Goal: Book appointment/travel/reservation

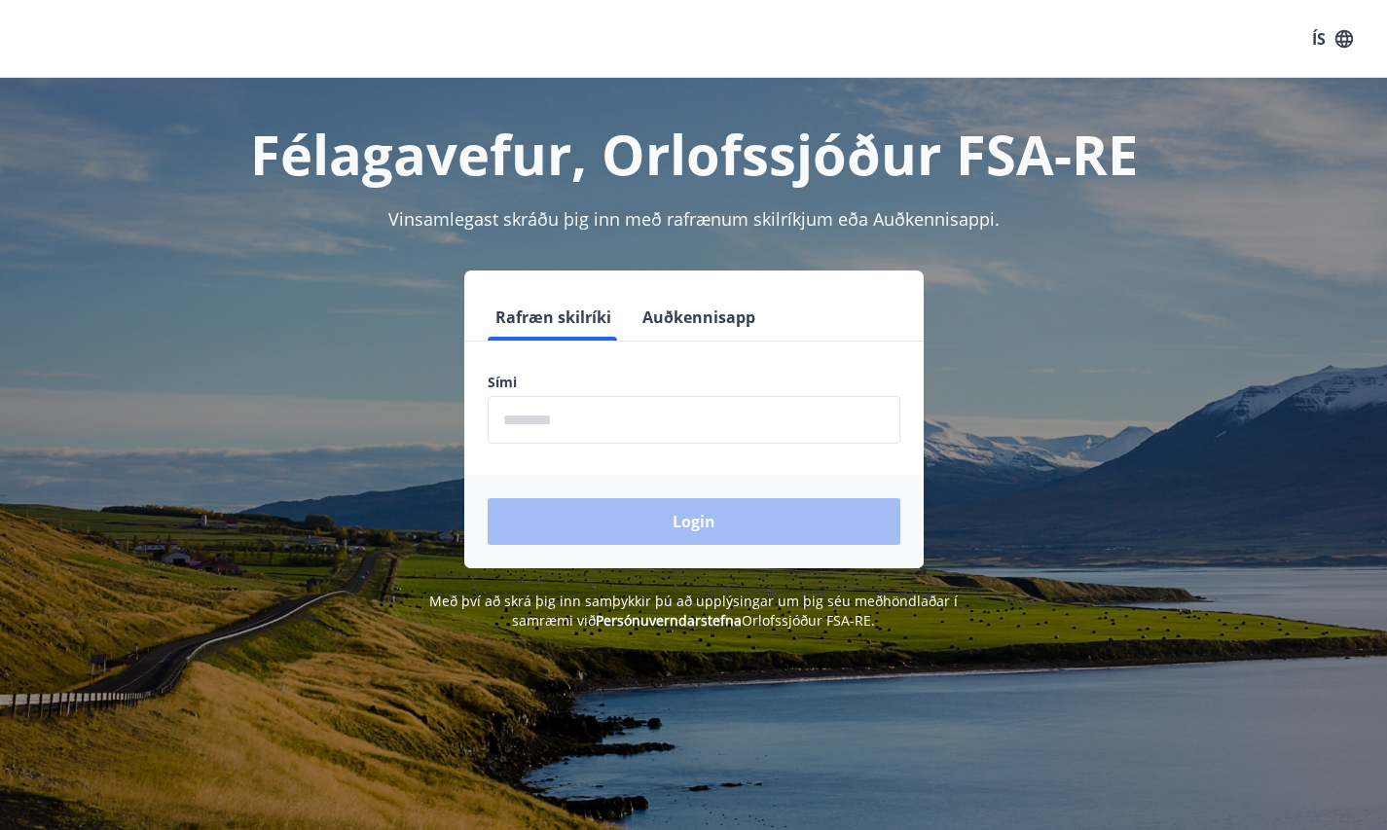
click at [648, 430] on input "phone" at bounding box center [694, 420] width 413 height 48
type input "********"
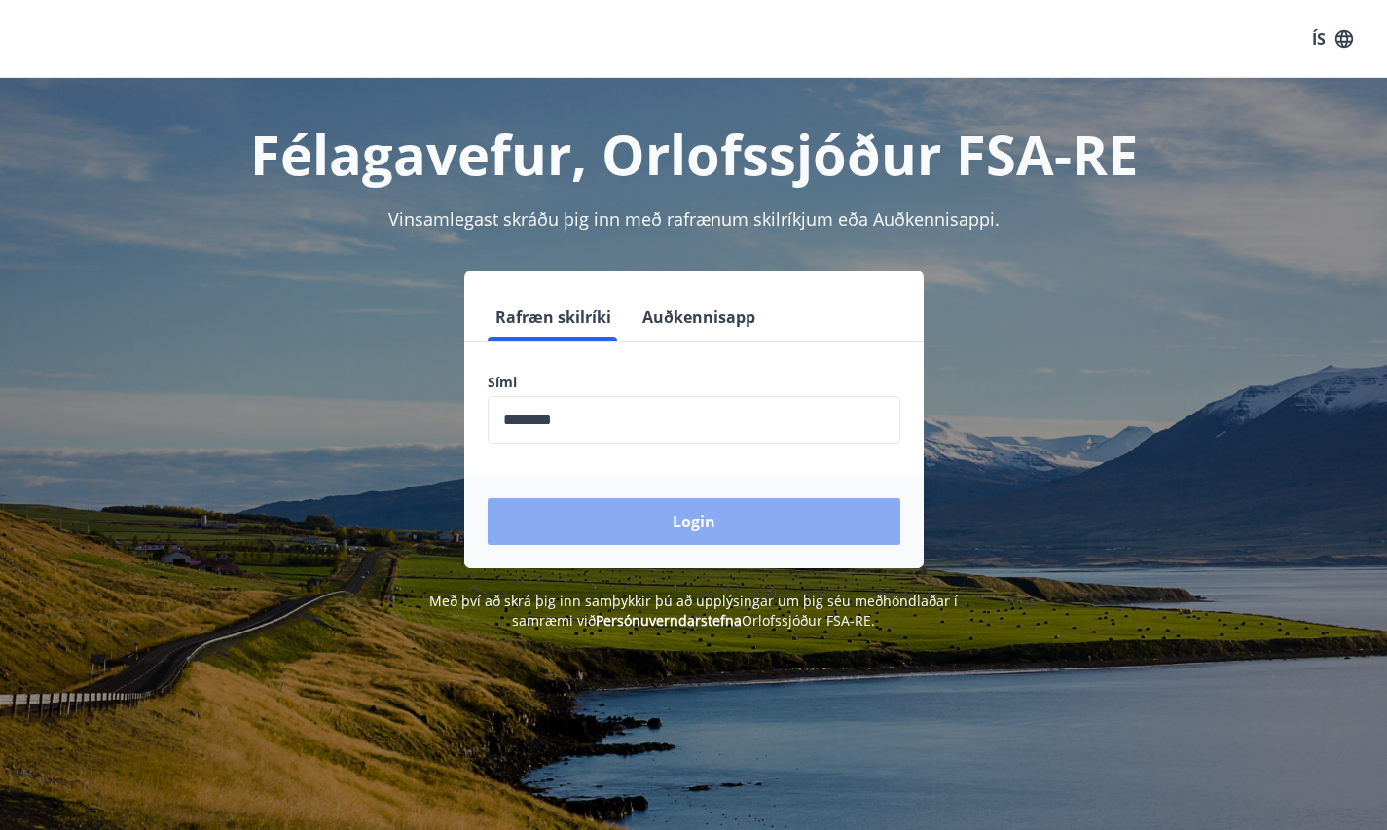
click at [669, 514] on button "Login" at bounding box center [694, 521] width 413 height 47
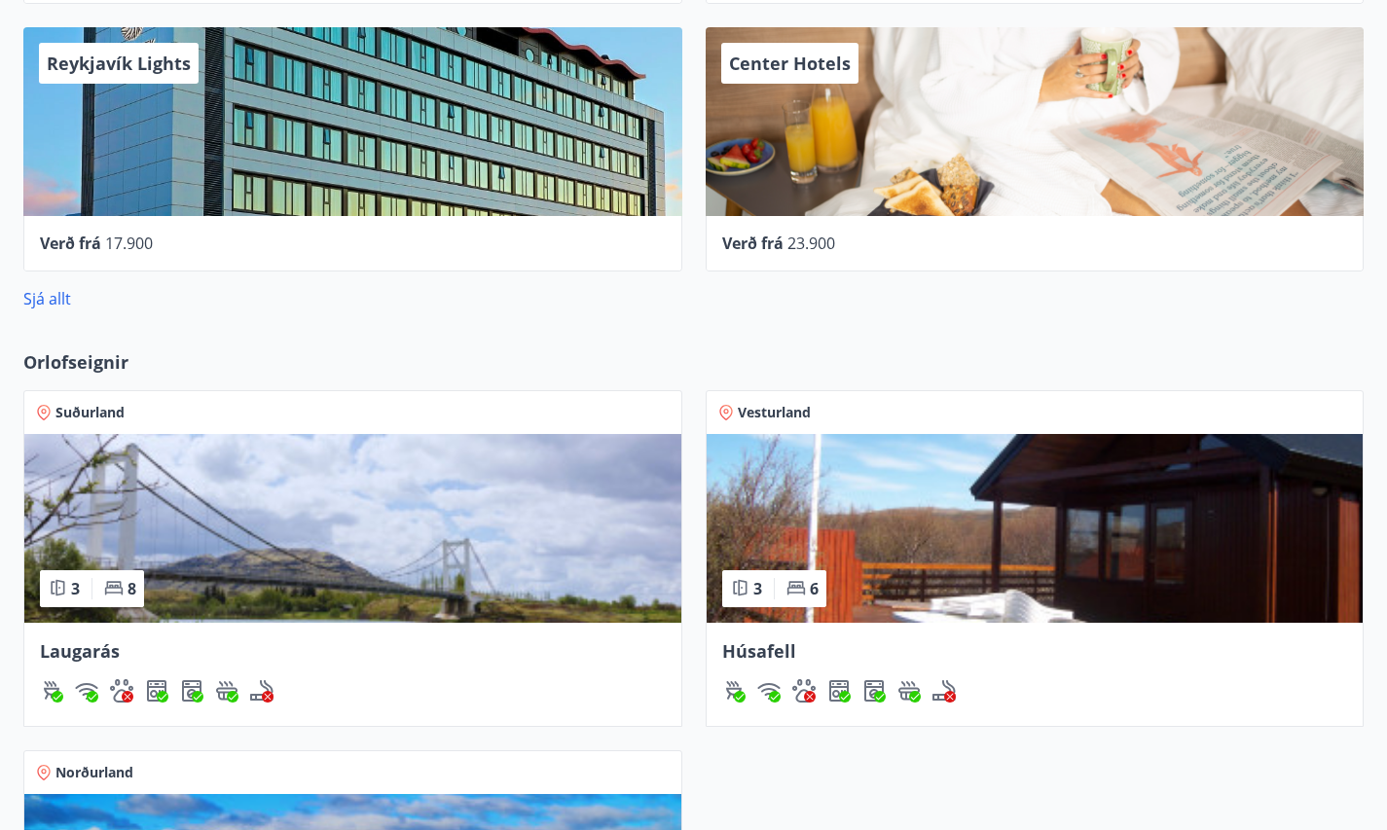
scroll to position [1150, 0]
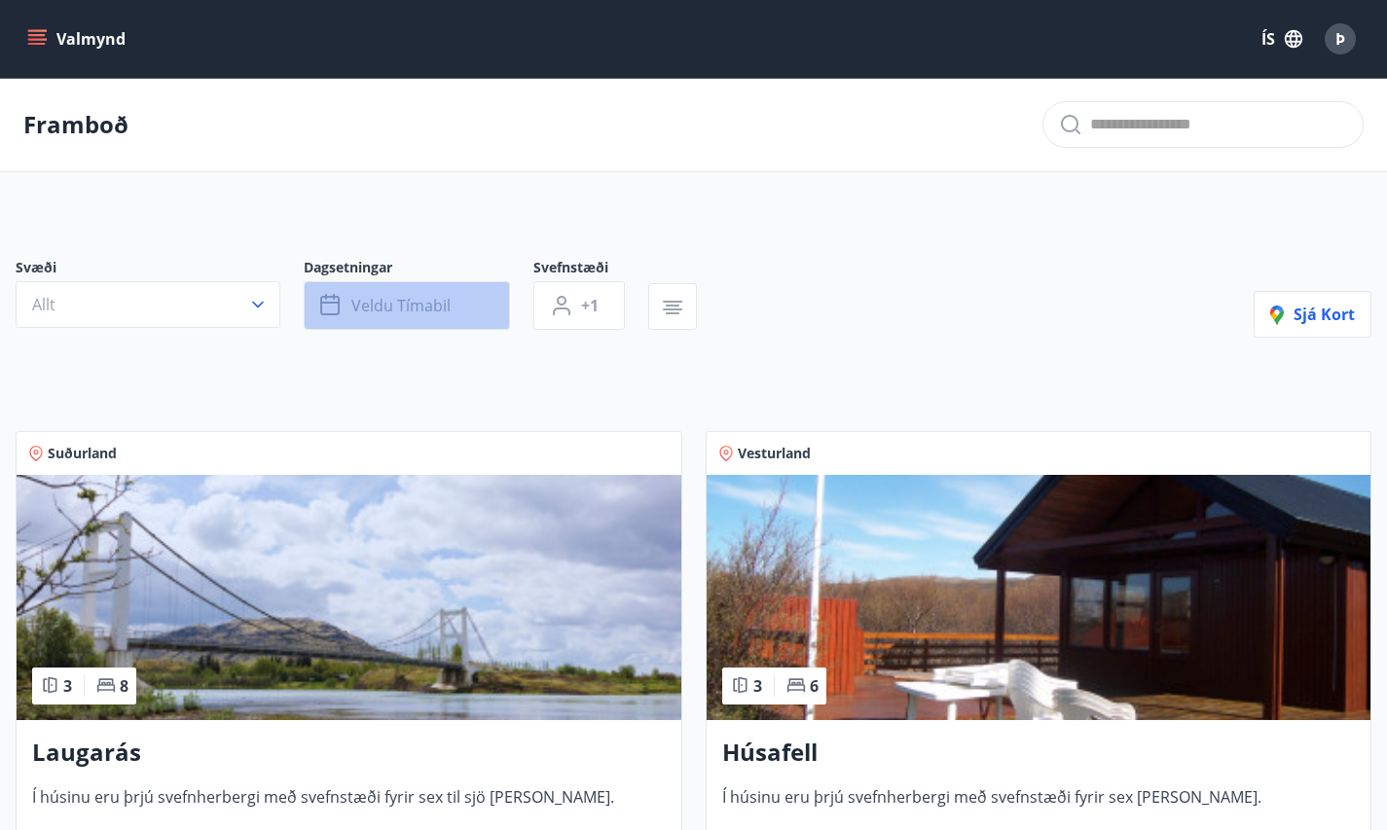
click at [390, 311] on span "Veldu tímabil" at bounding box center [400, 305] width 99 height 21
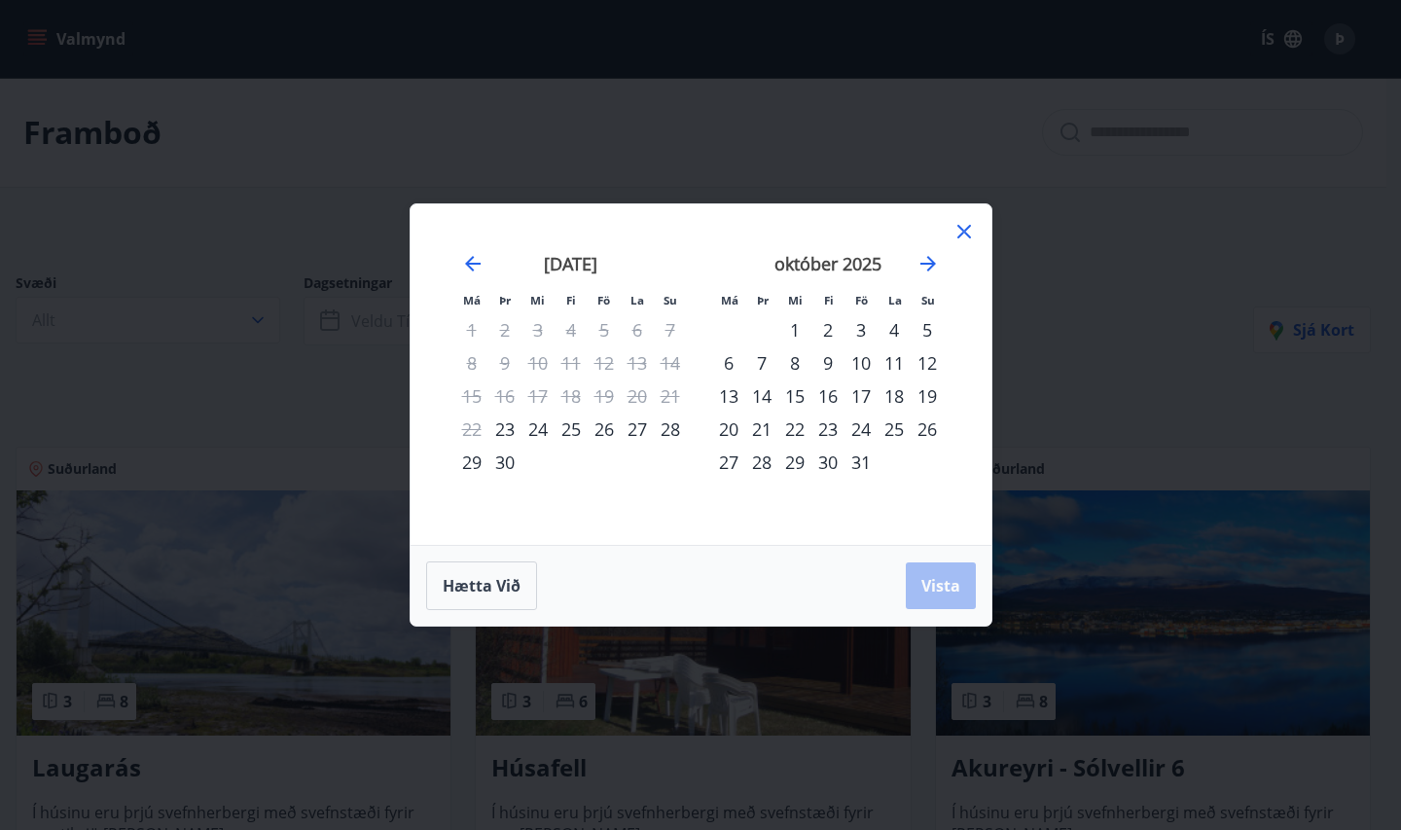
click at [961, 231] on icon at bounding box center [964, 231] width 23 height 23
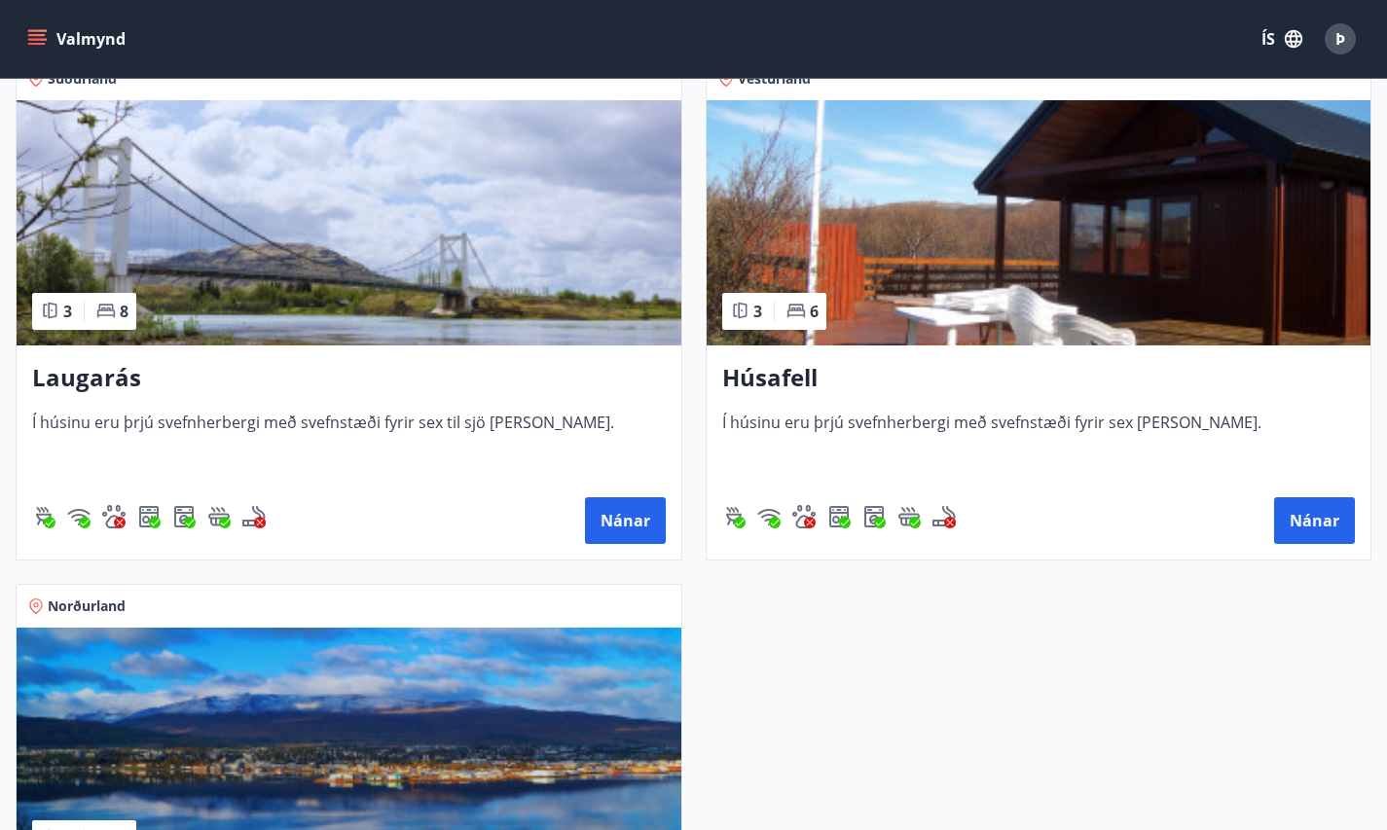
scroll to position [378, 0]
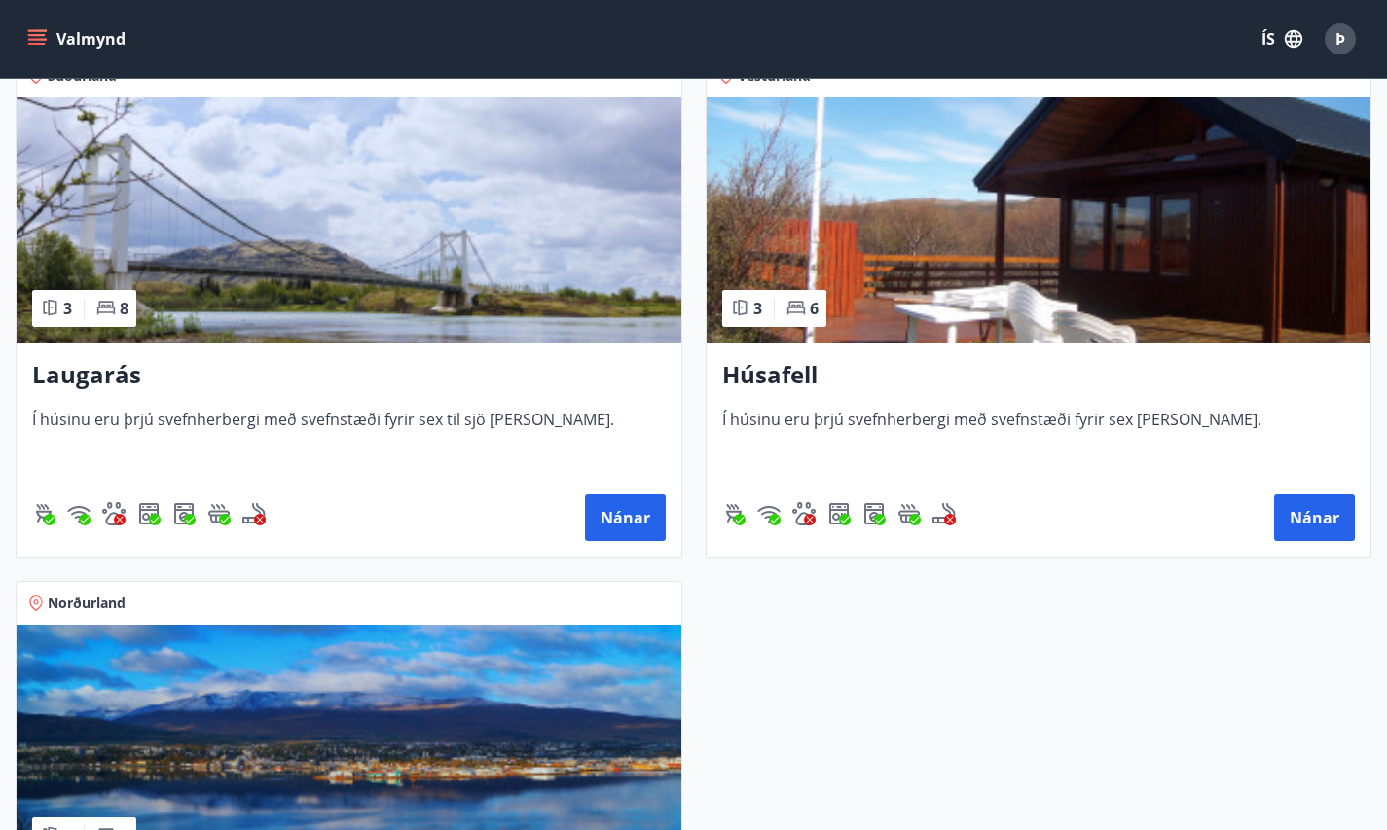
click at [722, 393] on h3 "Húsafell" at bounding box center [1038, 375] width 633 height 35
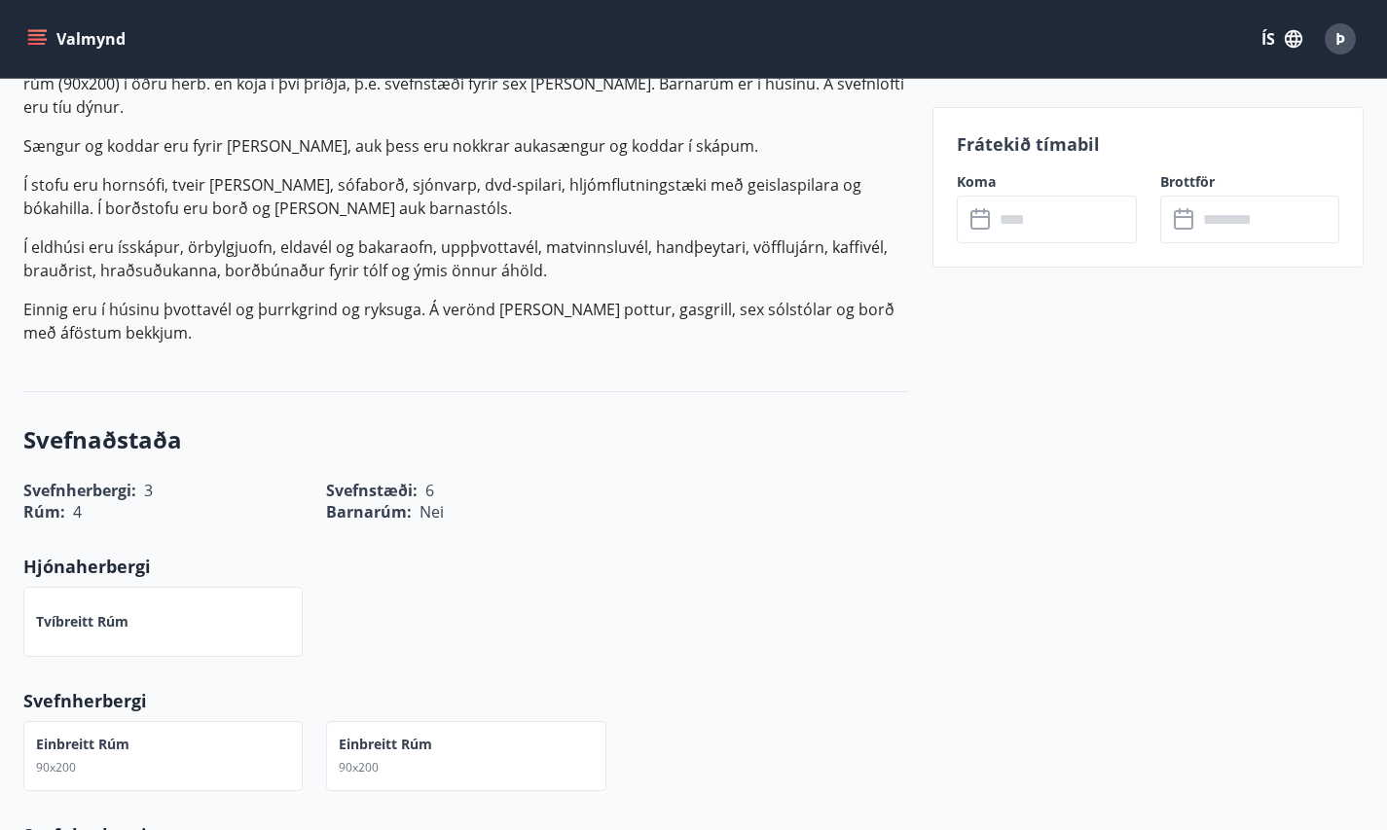
scroll to position [601, 0]
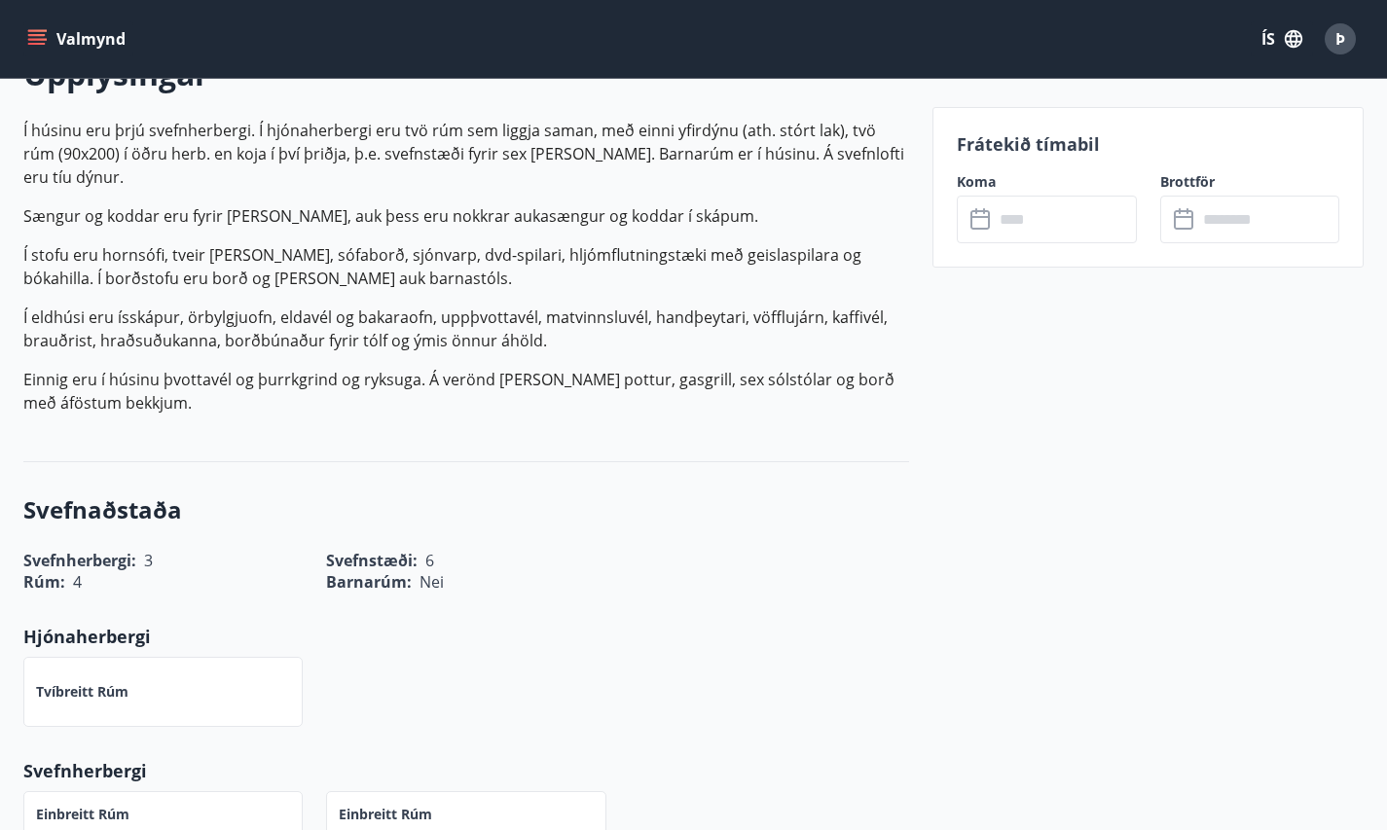
click at [980, 220] on icon at bounding box center [981, 219] width 23 height 23
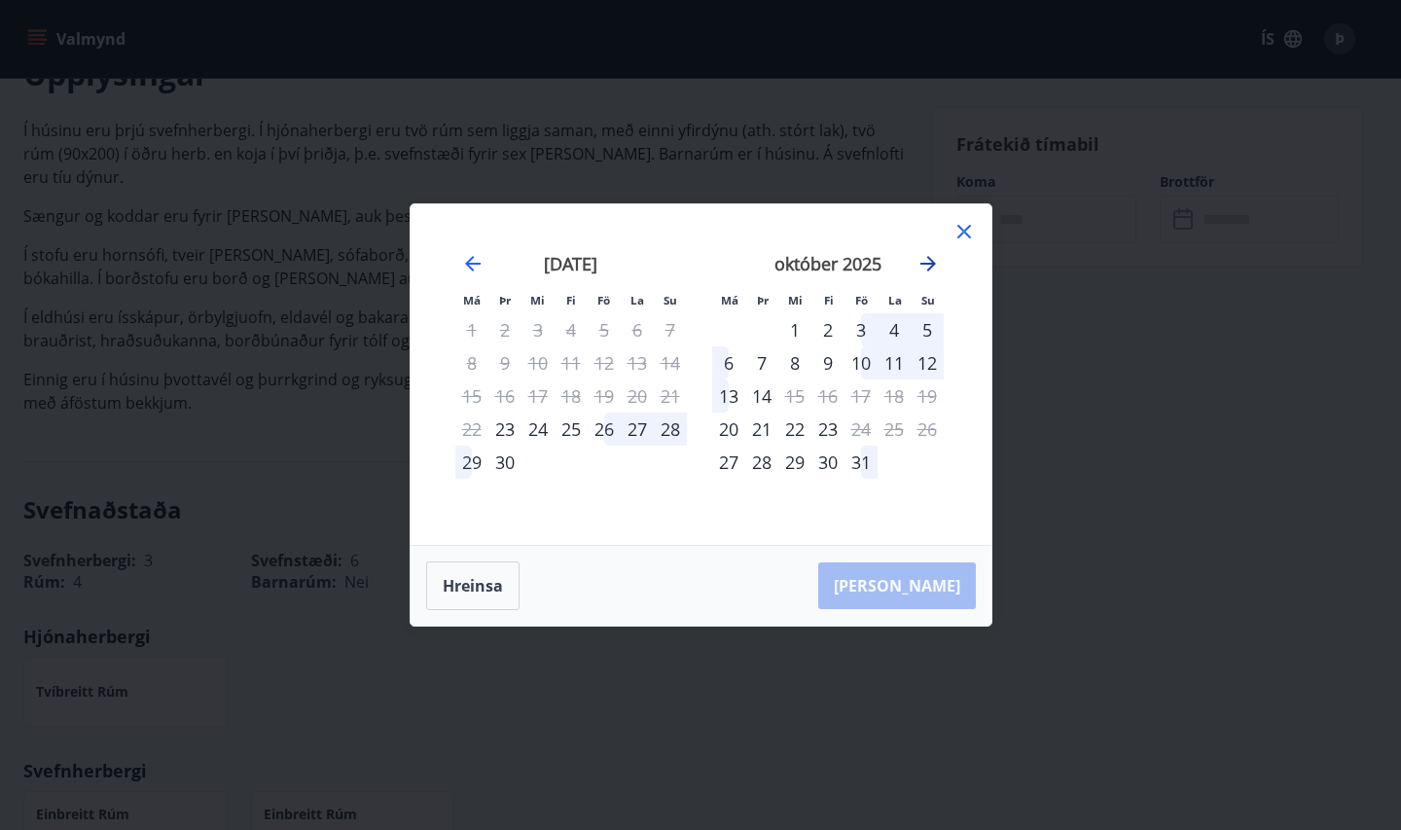
click at [927, 262] on icon "Move forward to switch to the next month." at bounding box center [928, 263] width 23 height 23
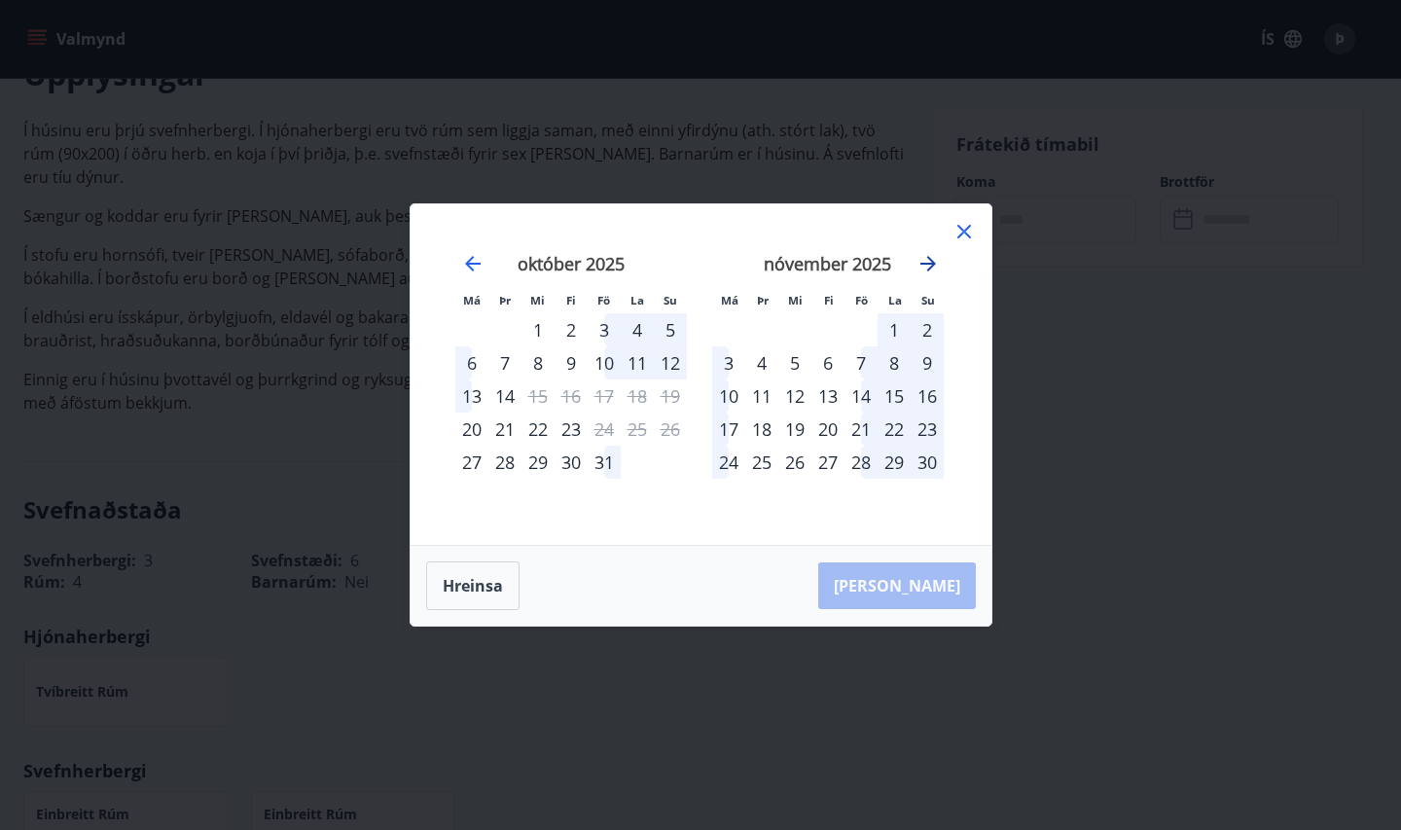
click at [927, 261] on icon "Move forward to switch to the next month." at bounding box center [928, 263] width 23 height 23
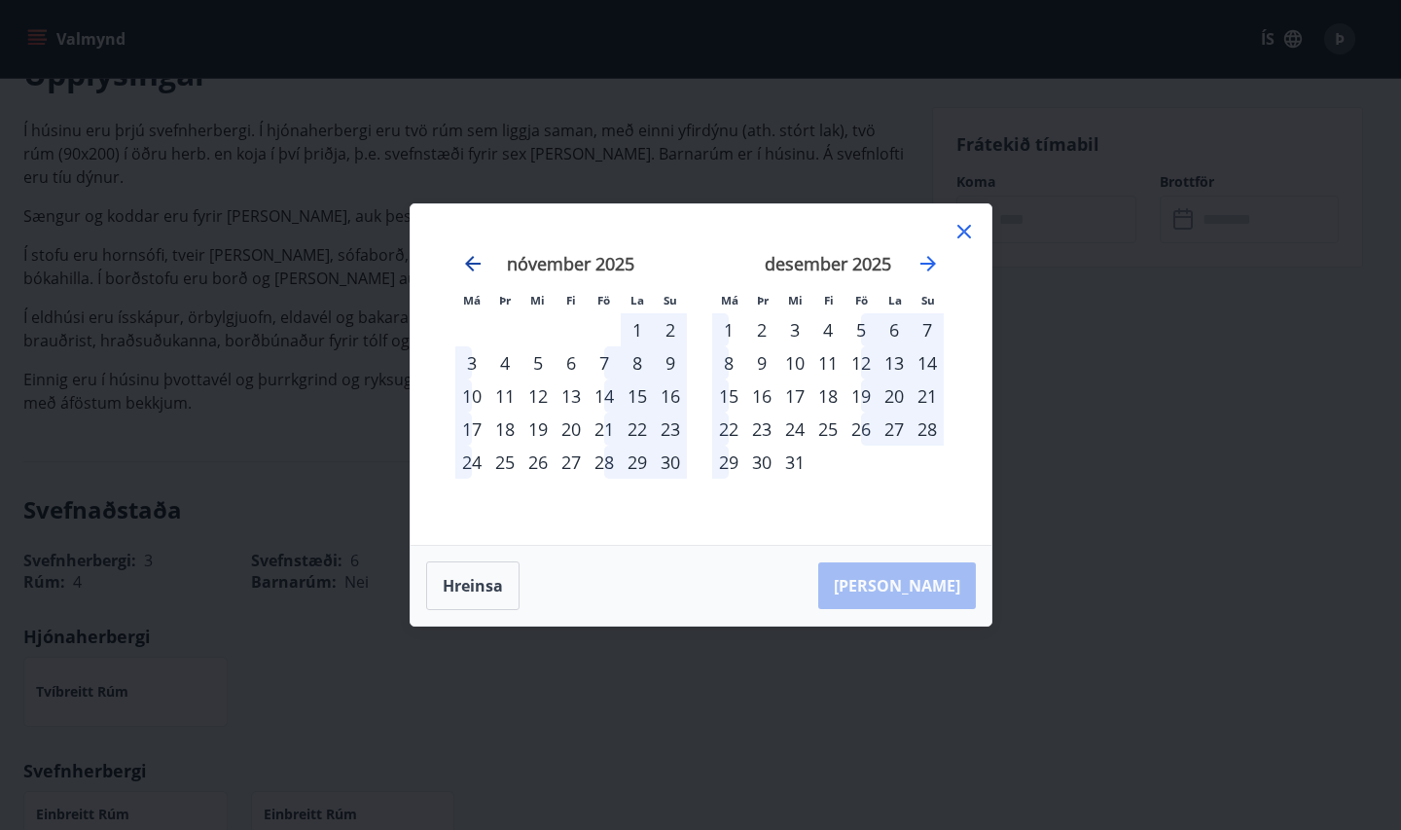
click at [471, 265] on icon "Move backward to switch to the previous month." at bounding box center [473, 264] width 16 height 16
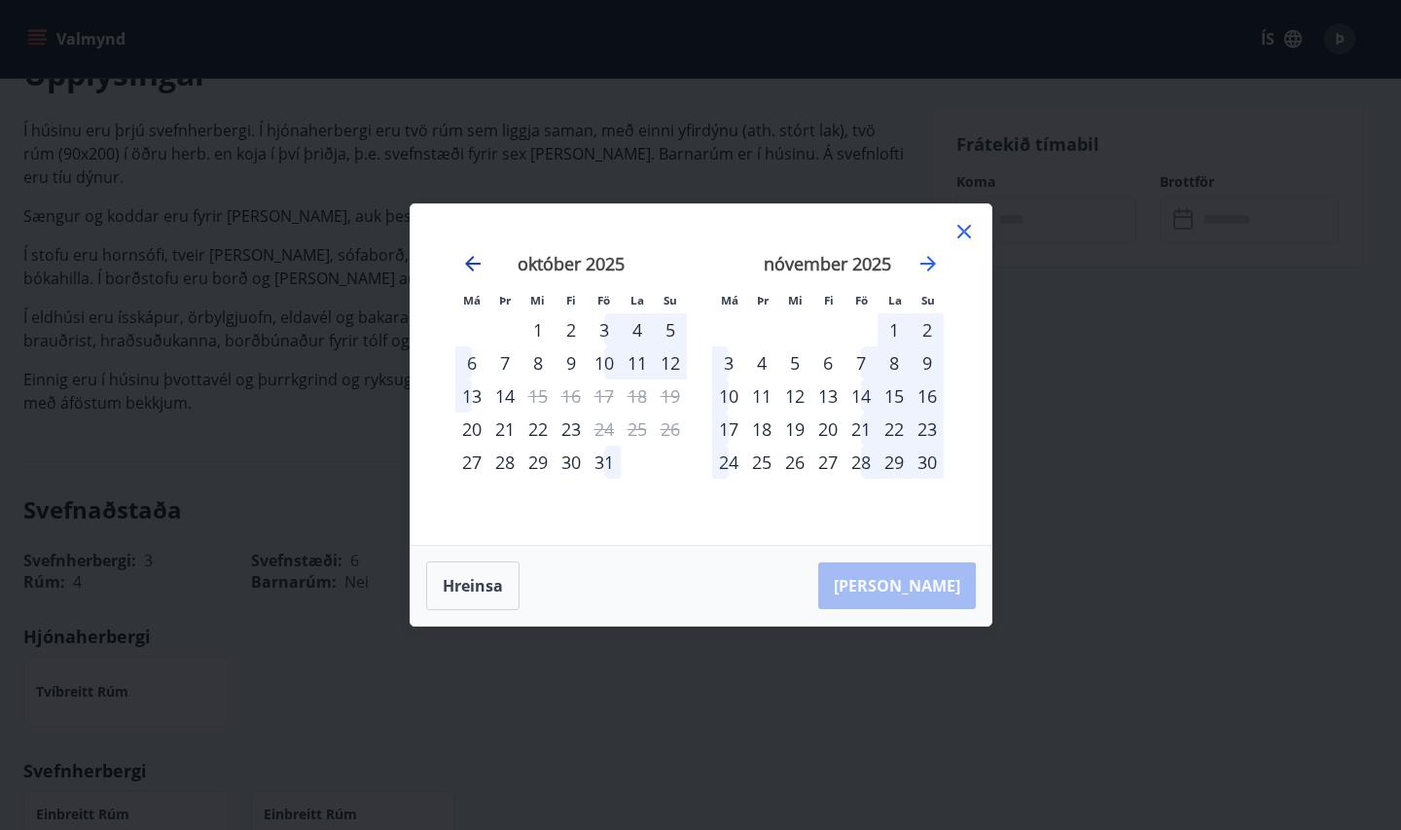
click at [471, 265] on icon "Move backward to switch to the previous month." at bounding box center [473, 264] width 16 height 16
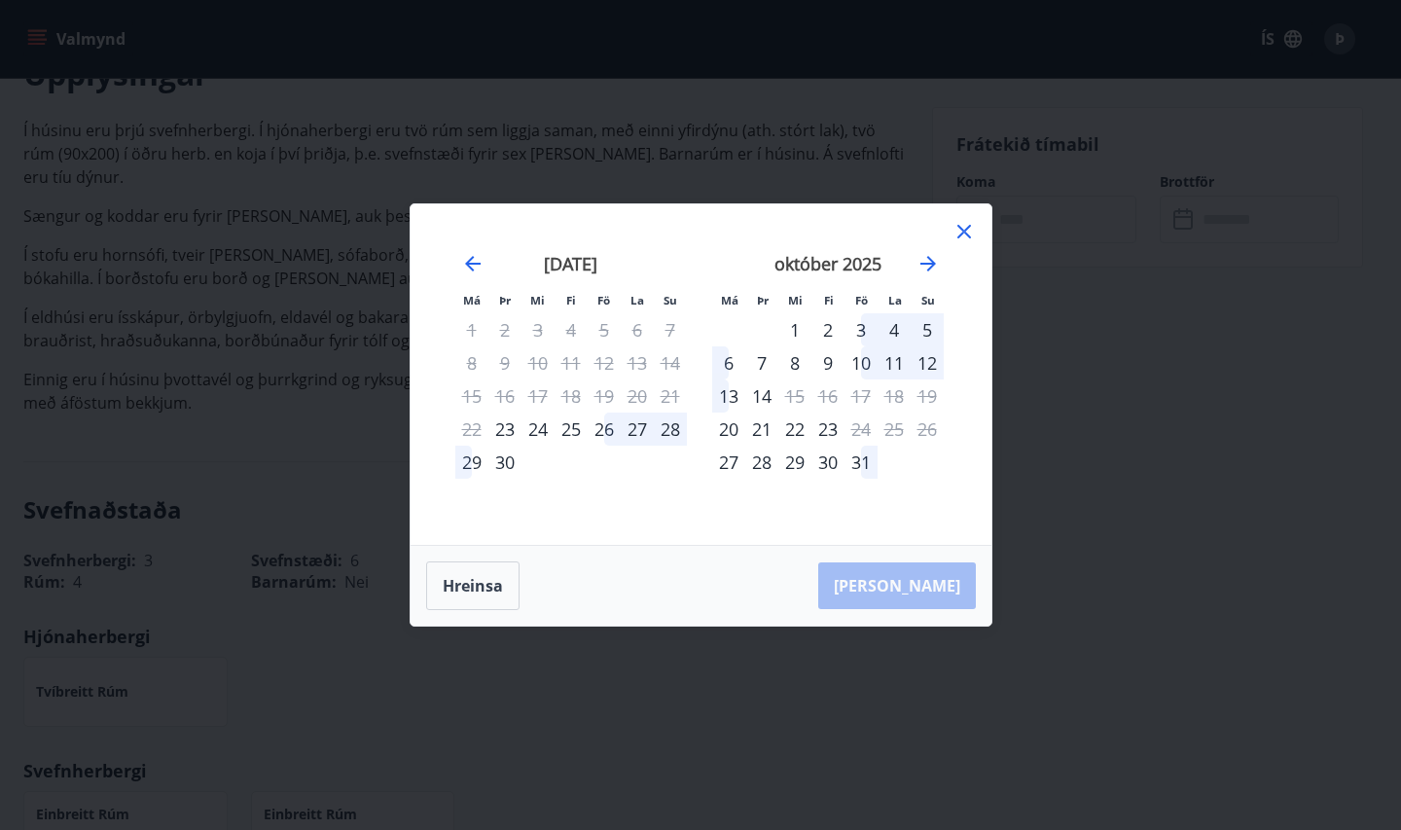
click at [961, 236] on icon at bounding box center [964, 231] width 23 height 23
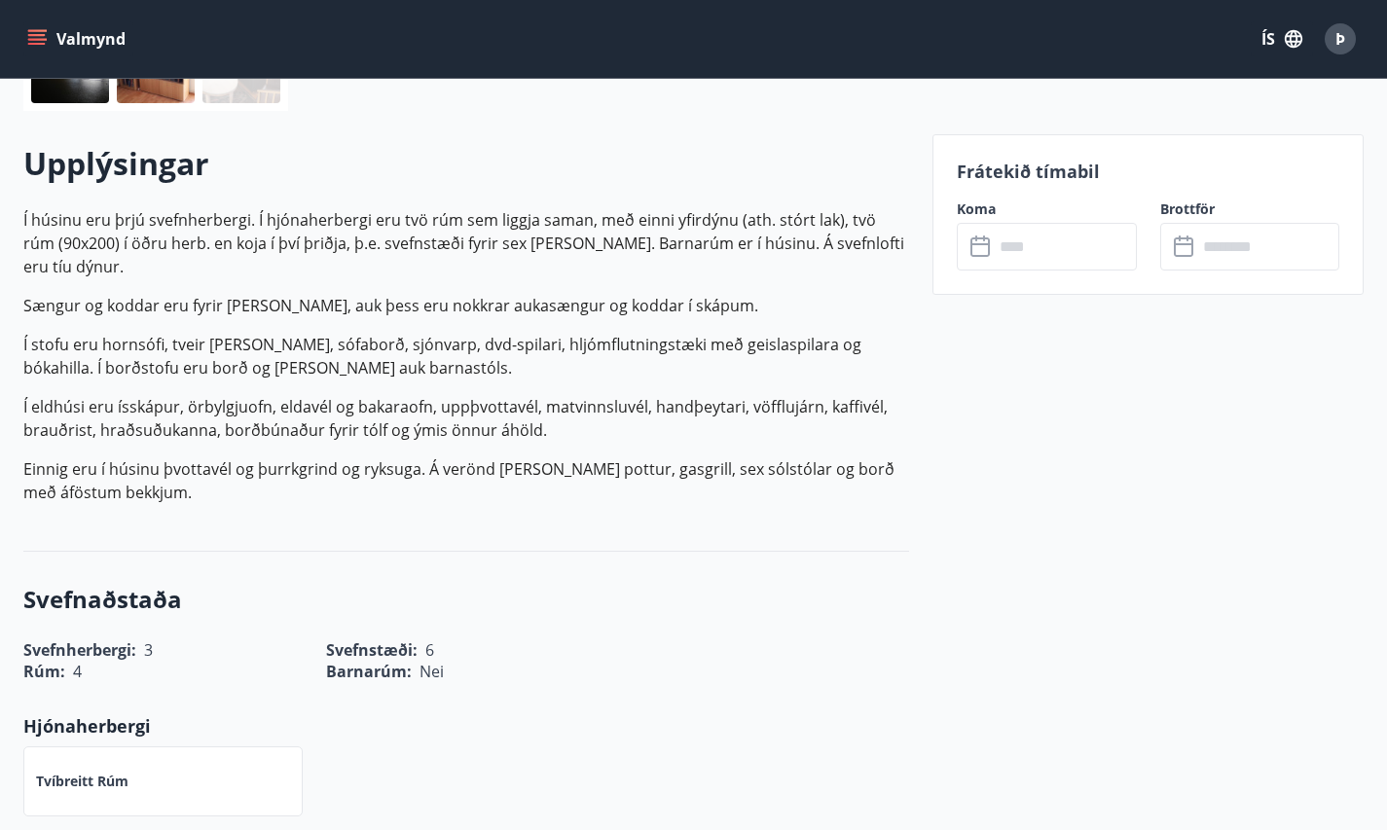
scroll to position [506, 0]
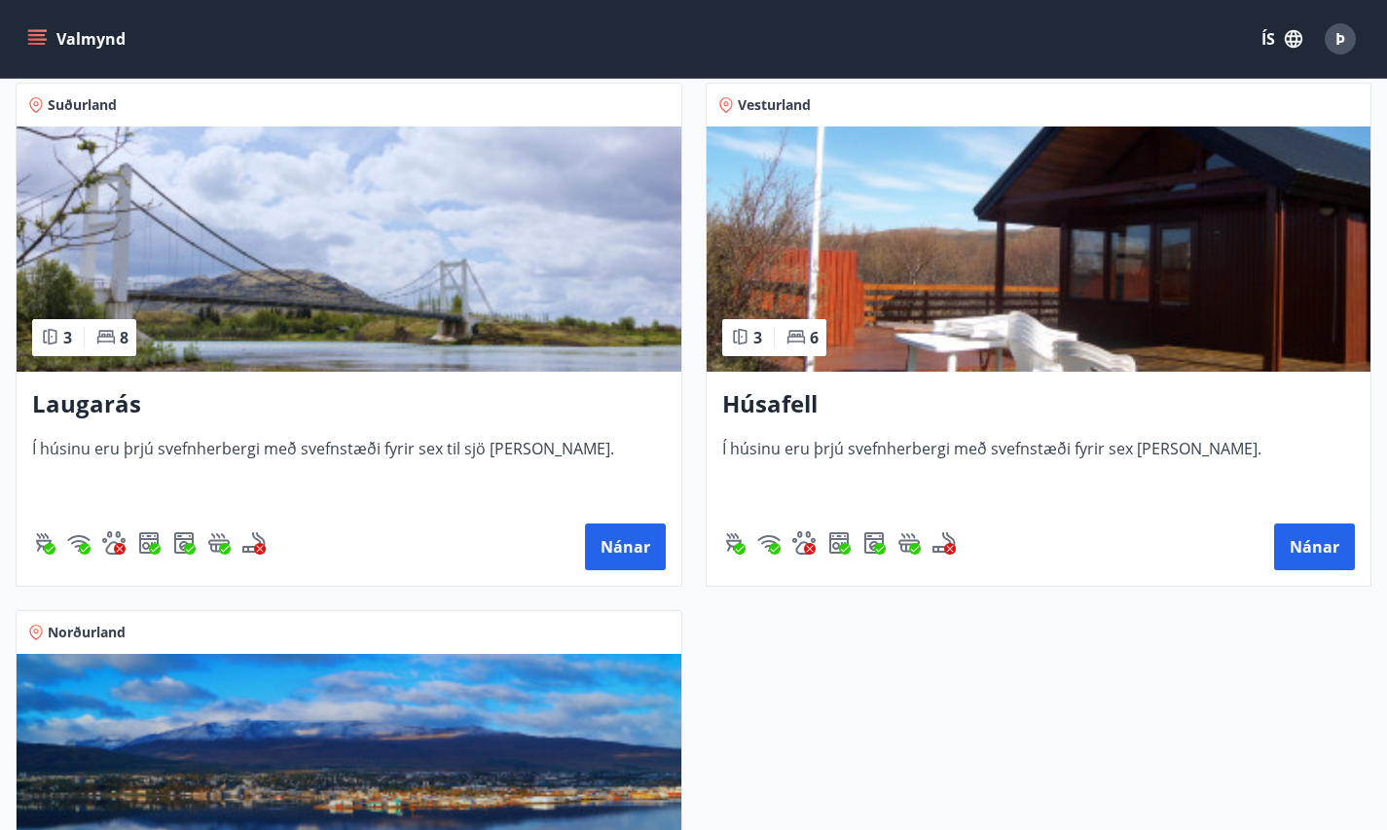
scroll to position [351, 0]
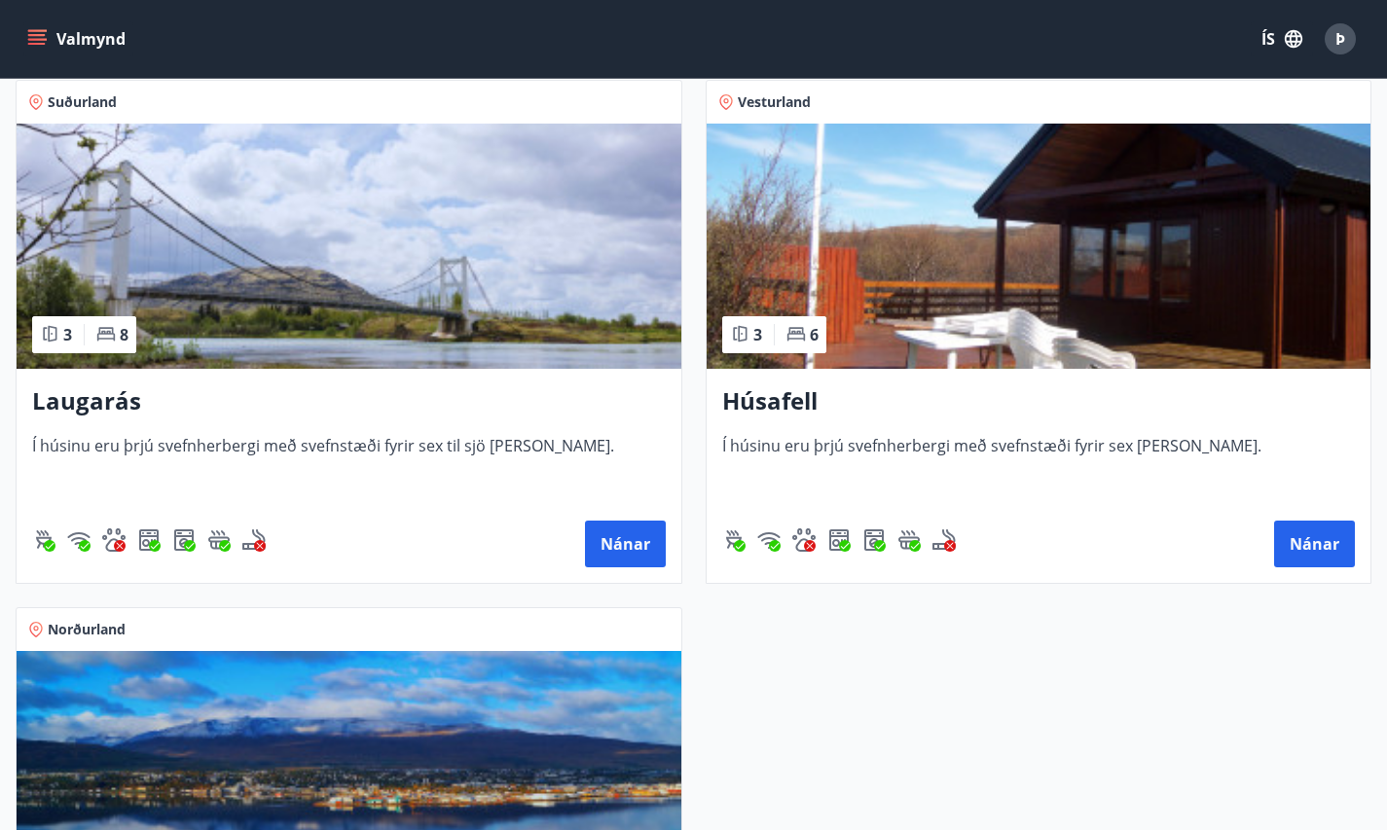
click at [97, 416] on h3 "Laugarás" at bounding box center [348, 401] width 633 height 35
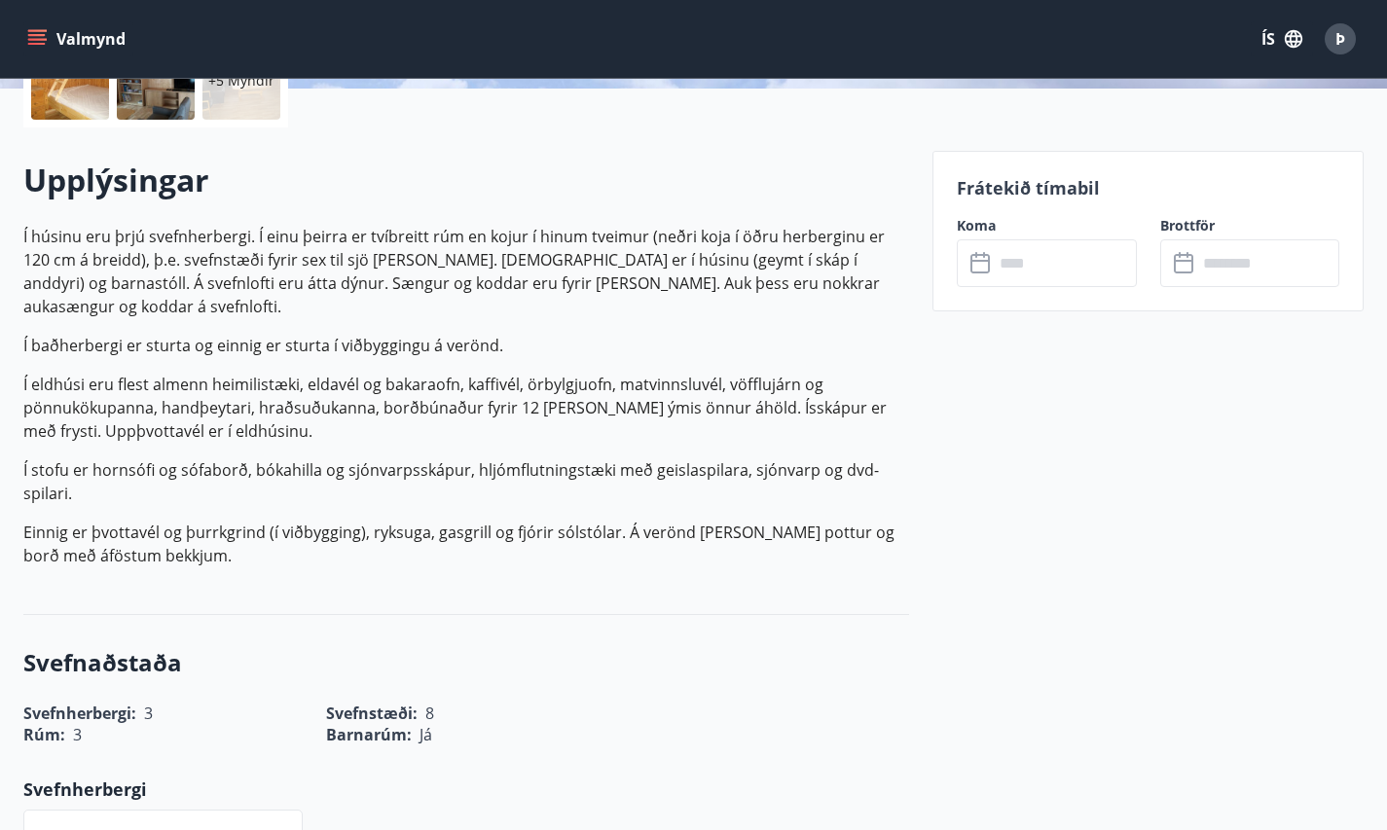
scroll to position [499, 0]
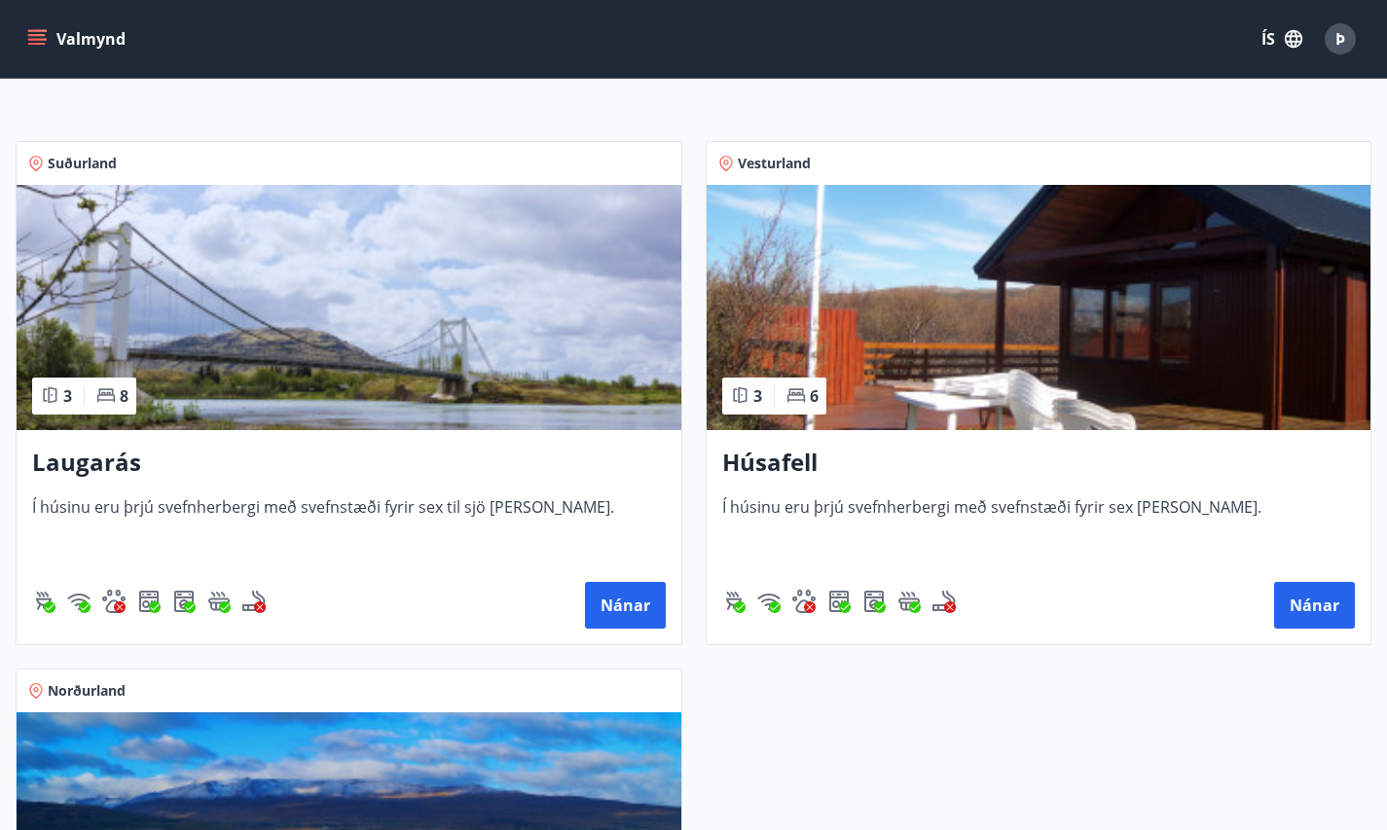
scroll to position [378, 0]
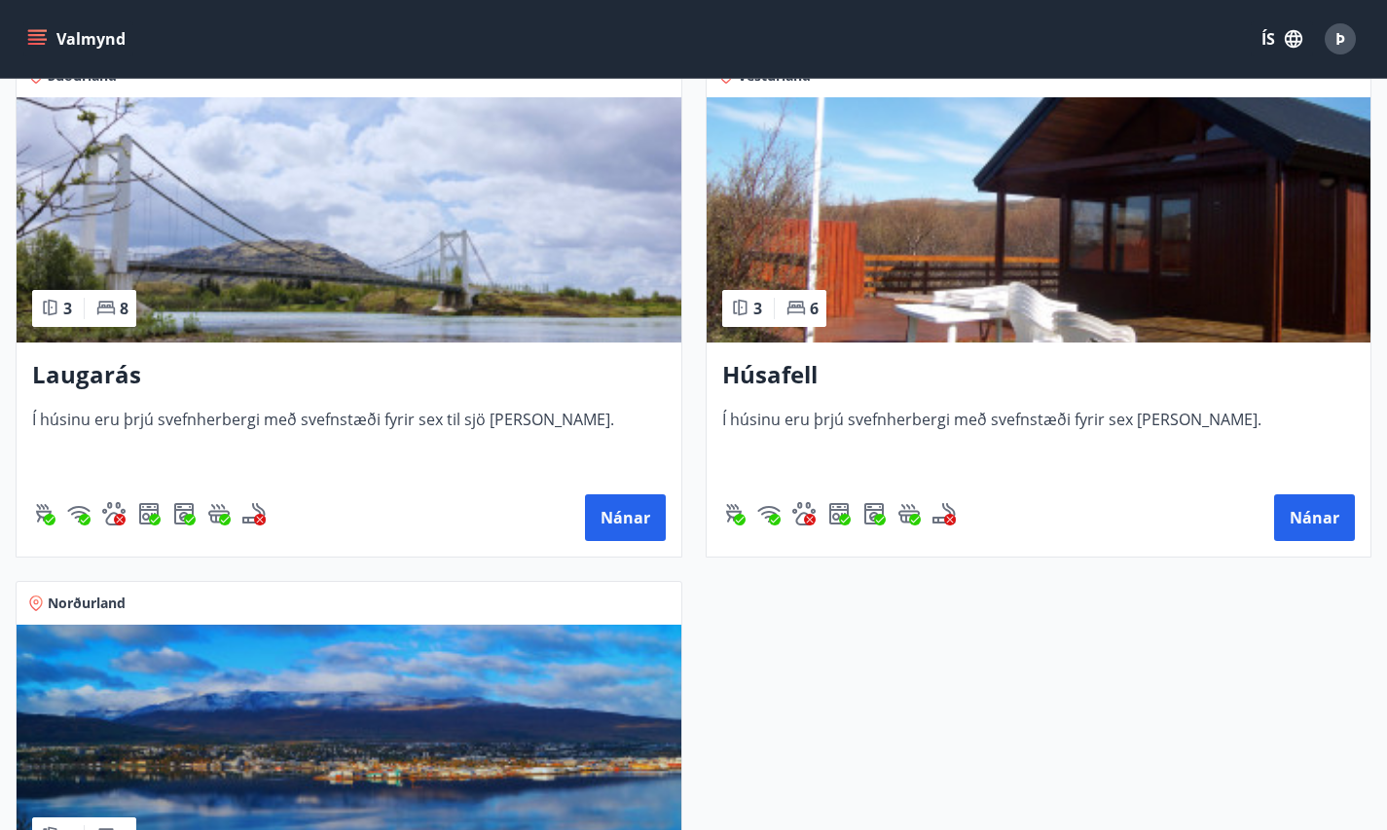
click at [722, 392] on h3 "Húsafell" at bounding box center [1038, 375] width 633 height 35
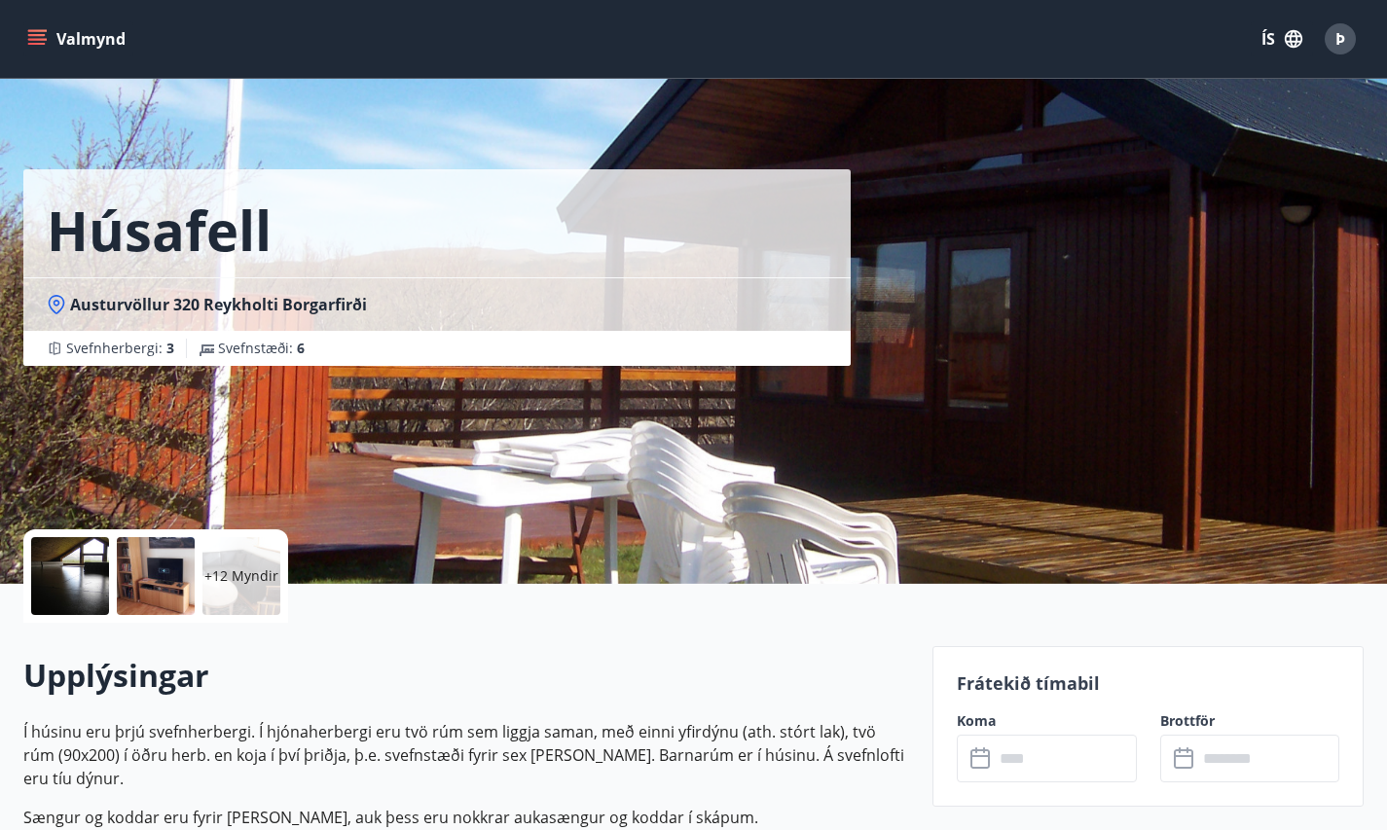
click at [60, 595] on div at bounding box center [70, 576] width 78 height 78
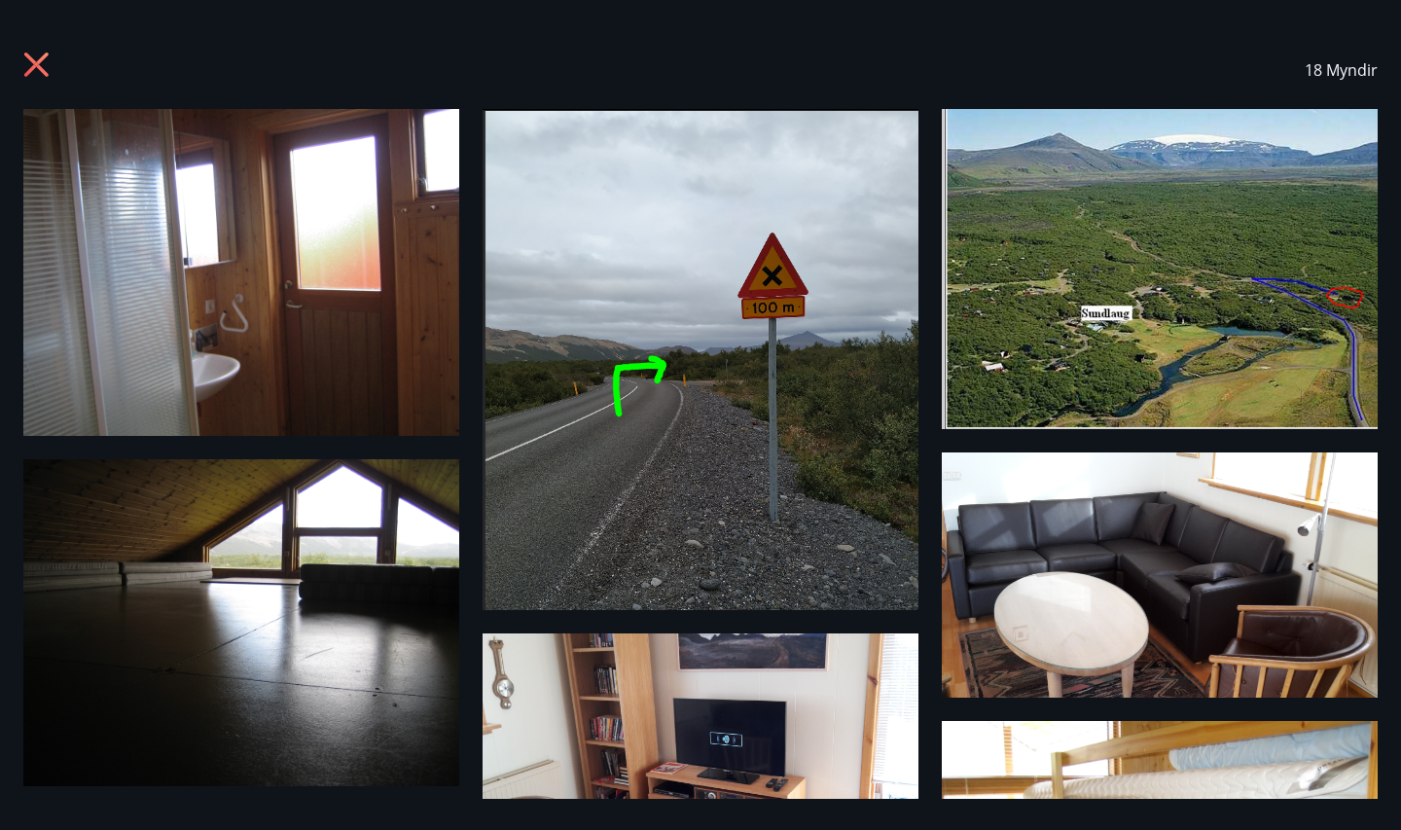
click at [32, 74] on icon at bounding box center [38, 67] width 31 height 31
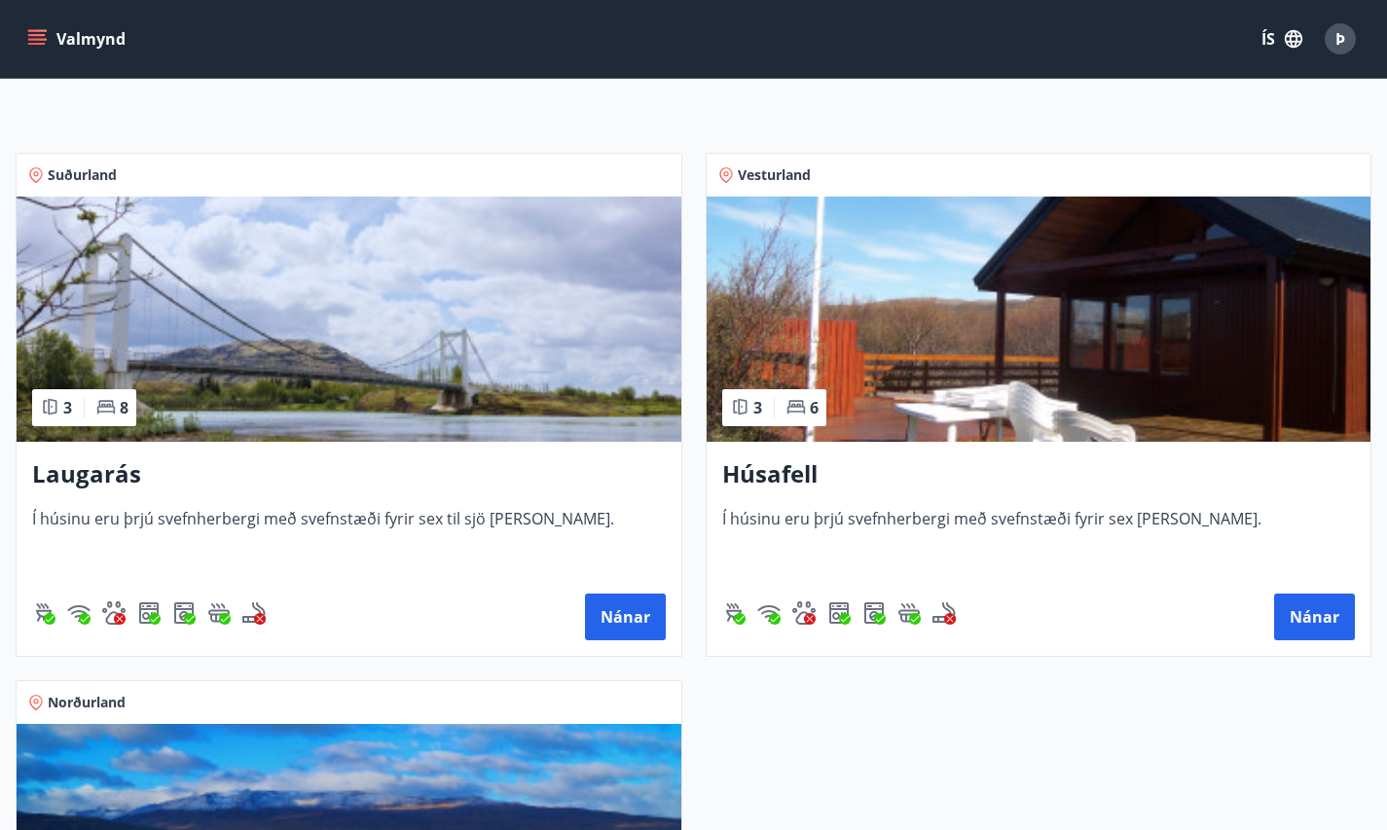
scroll to position [378, 0]
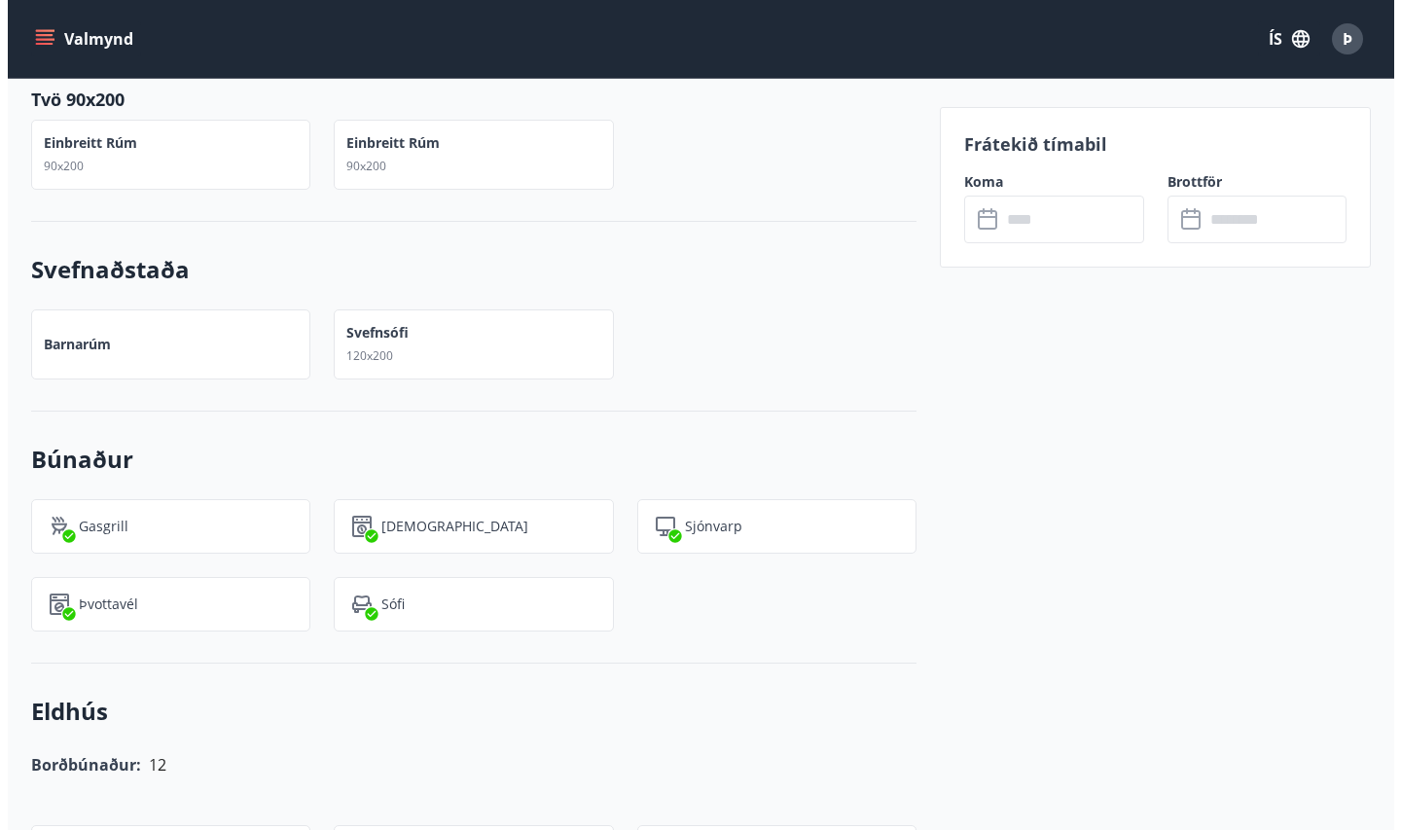
scroll to position [1239, 0]
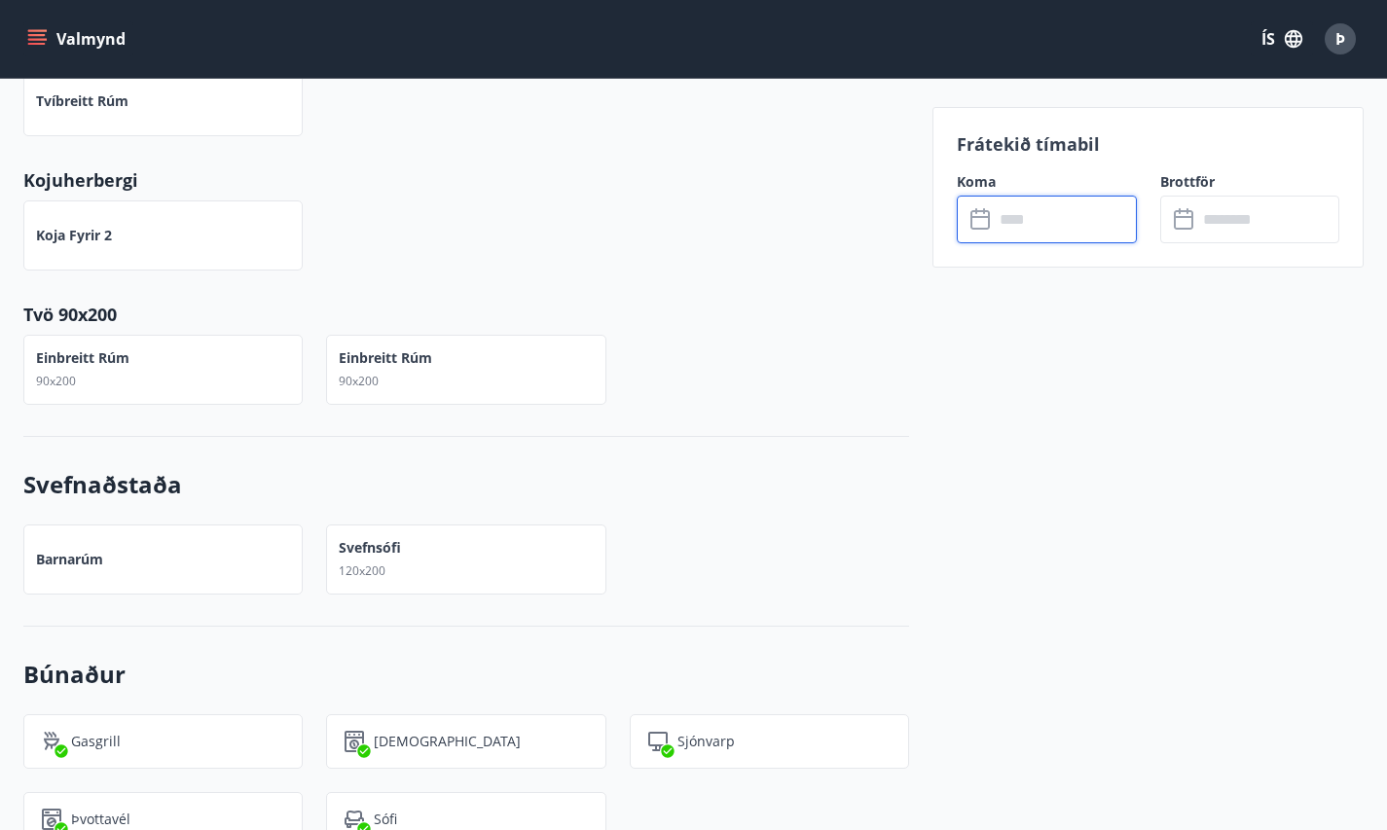
click at [1015, 214] on input "text" at bounding box center [1065, 220] width 143 height 48
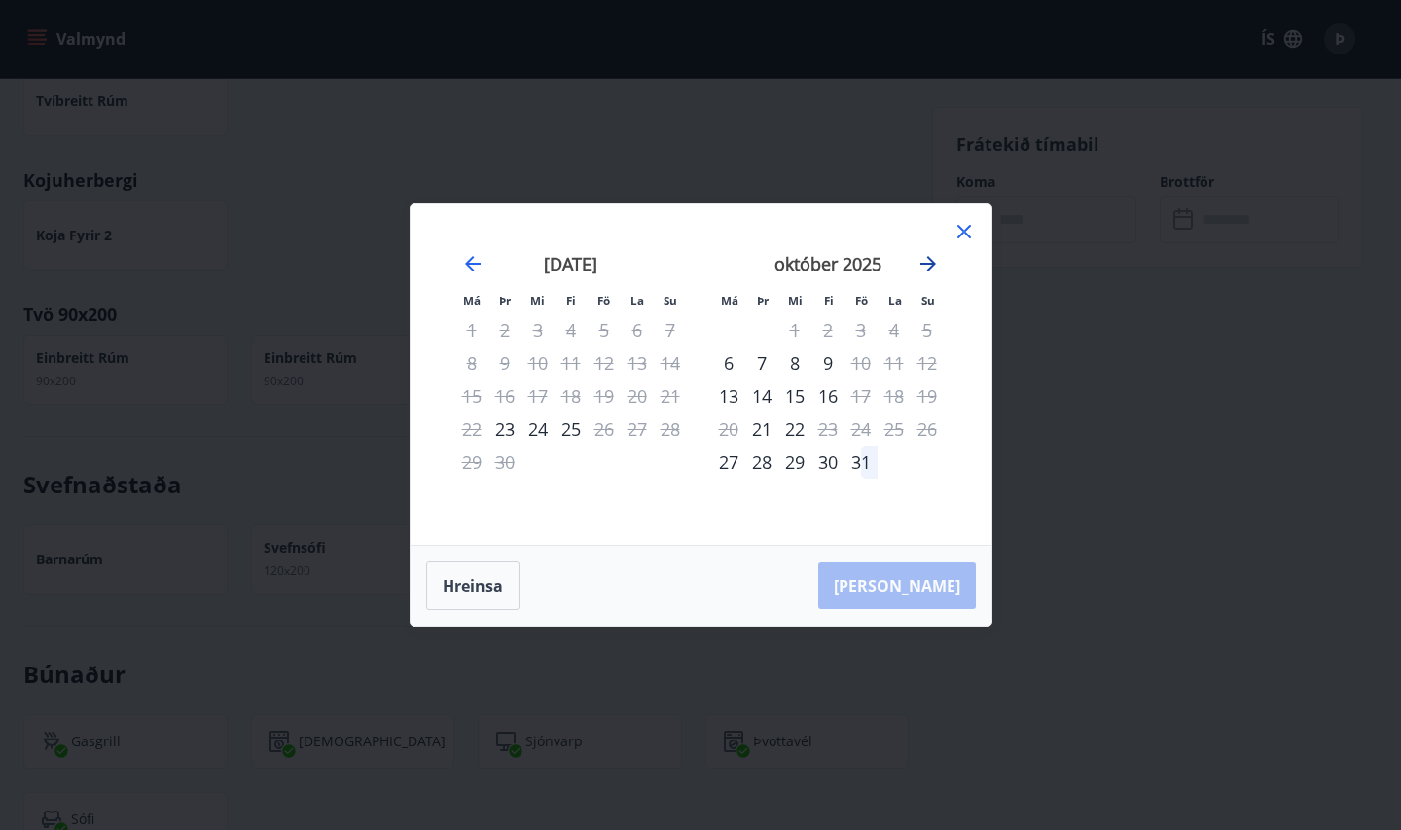
click at [931, 265] on icon "Move forward to switch to the next month." at bounding box center [929, 264] width 16 height 16
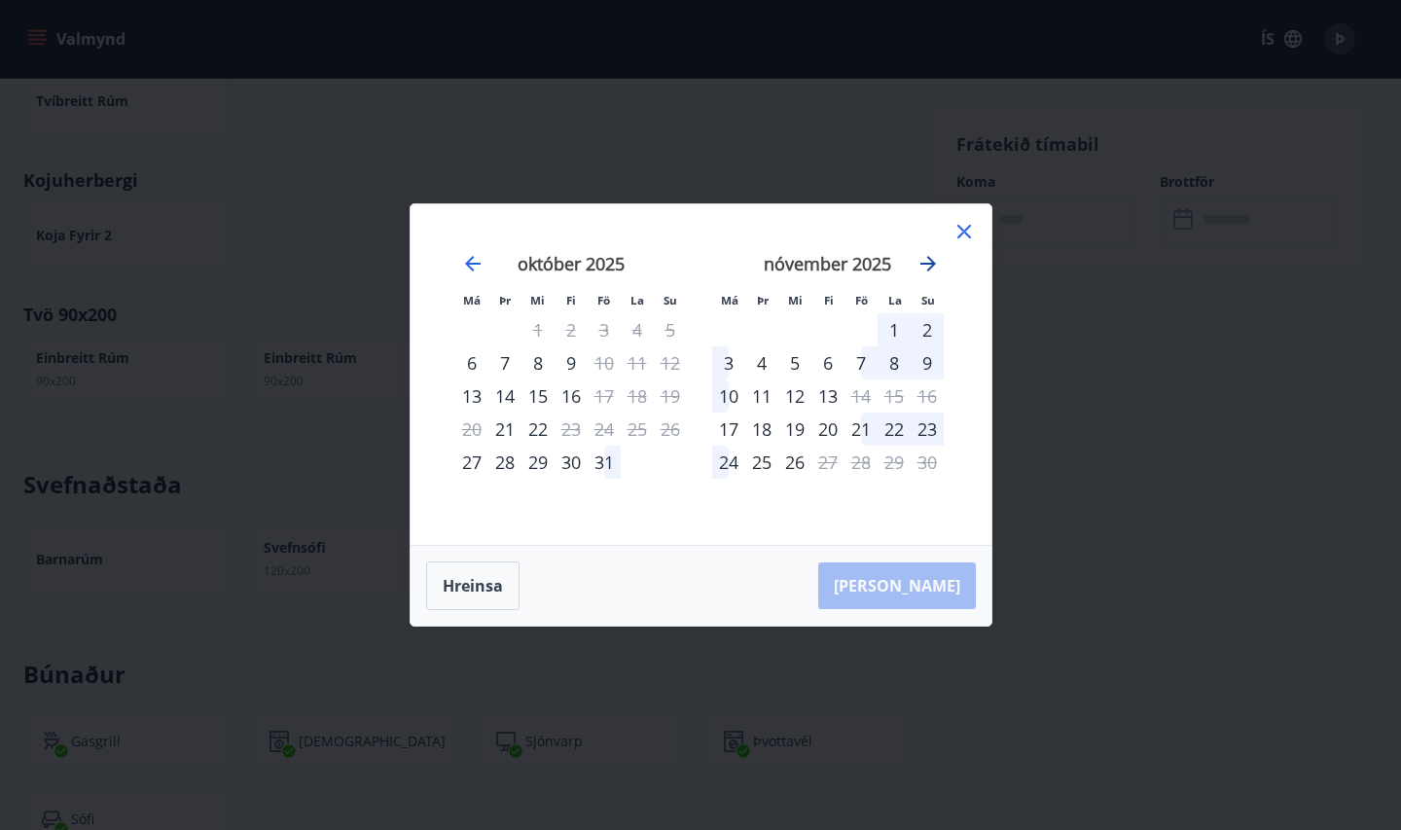
click at [931, 265] on icon "Move forward to switch to the next month." at bounding box center [929, 264] width 16 height 16
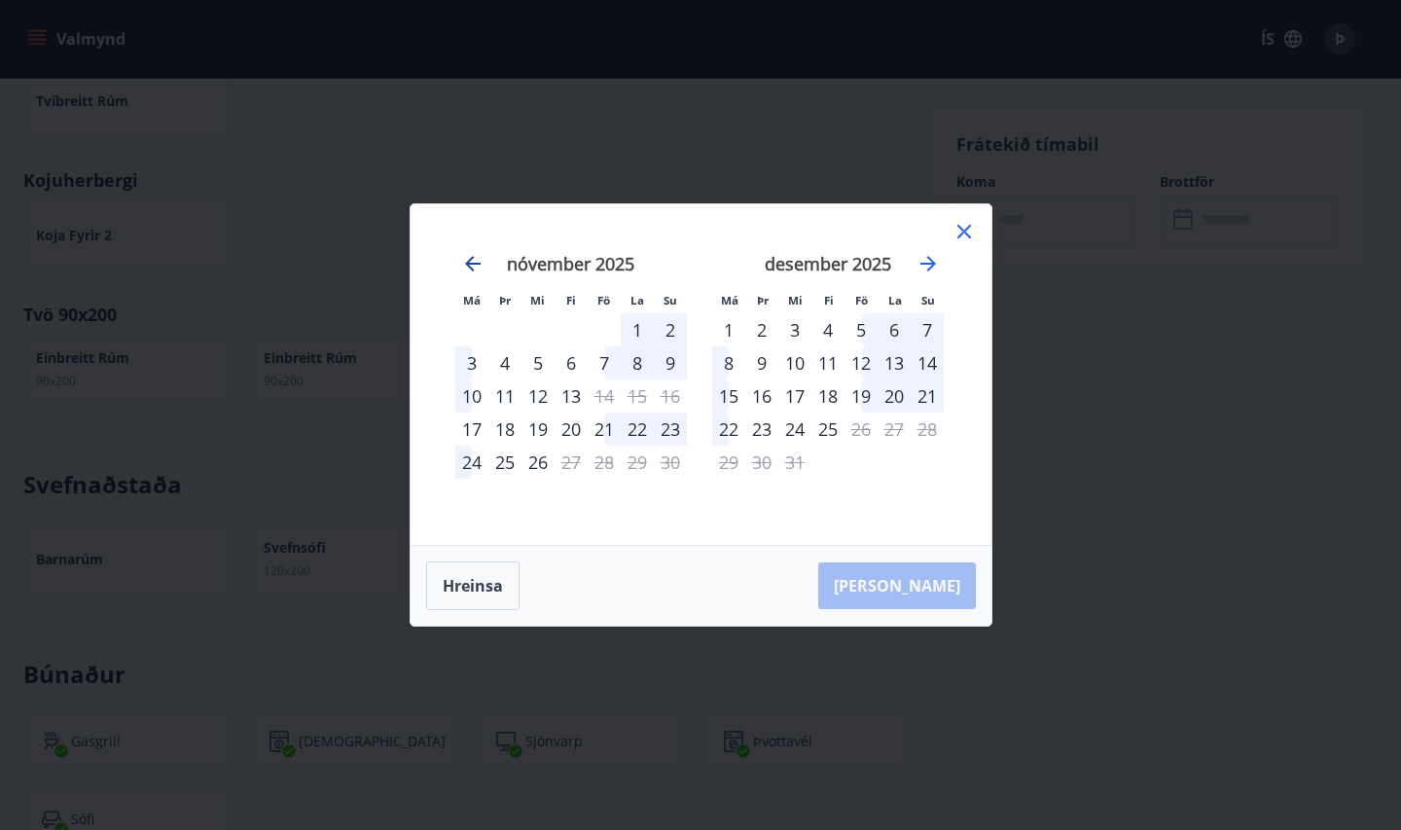
click at [471, 264] on icon "Move backward to switch to the previous month." at bounding box center [473, 264] width 16 height 16
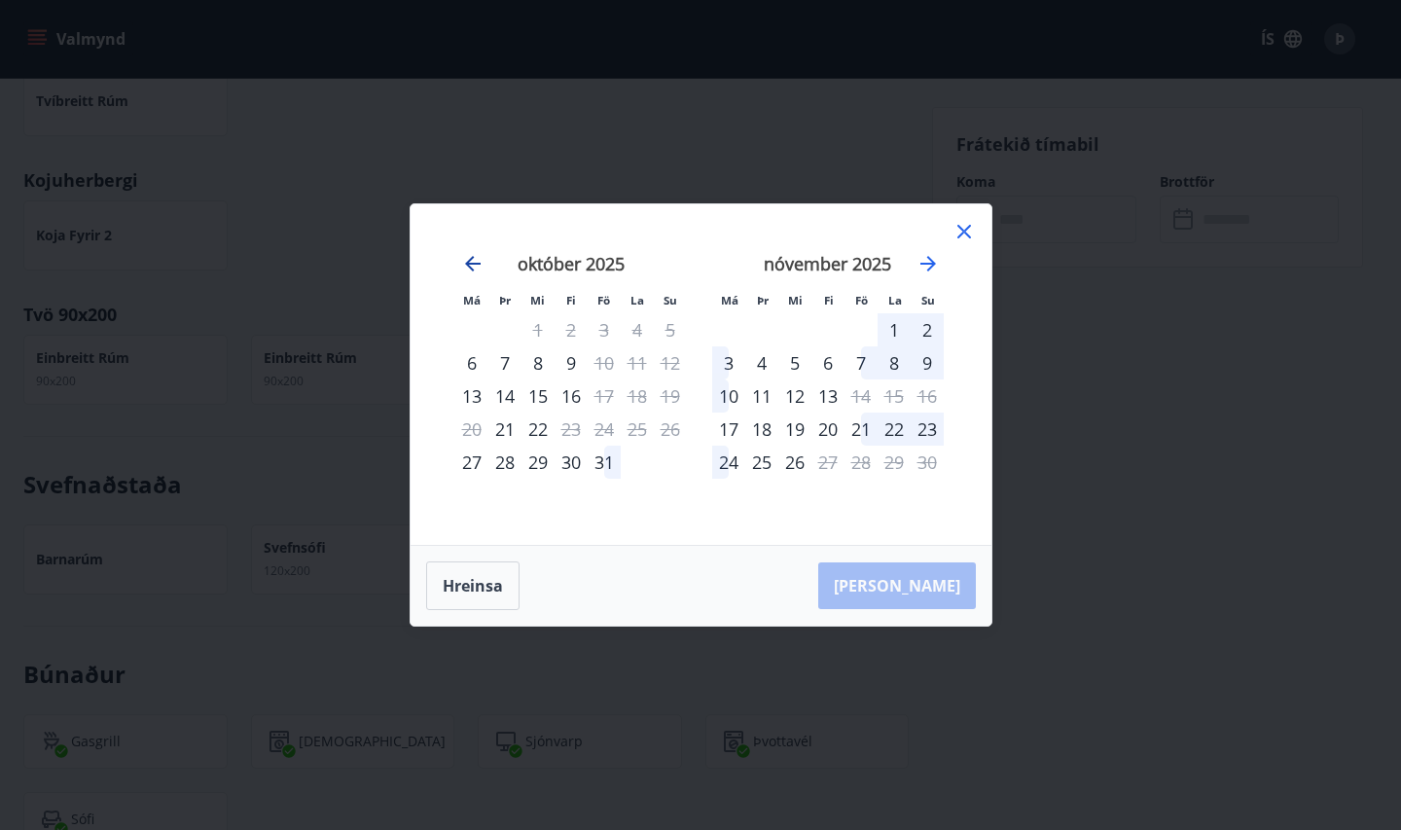
click at [473, 269] on icon "Move backward to switch to the previous month." at bounding box center [472, 263] width 23 height 23
